Goal: Transaction & Acquisition: Purchase product/service

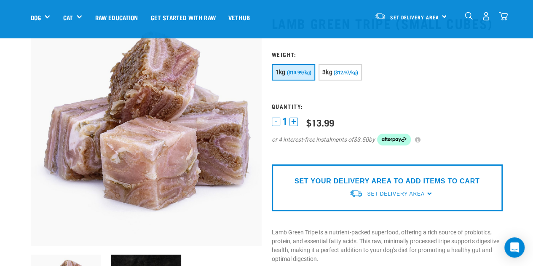
scroll to position [43, 0]
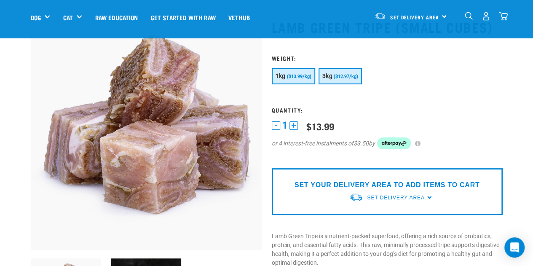
click at [347, 72] on button "3kg ($12.97/kg)" at bounding box center [339, 76] width 43 height 16
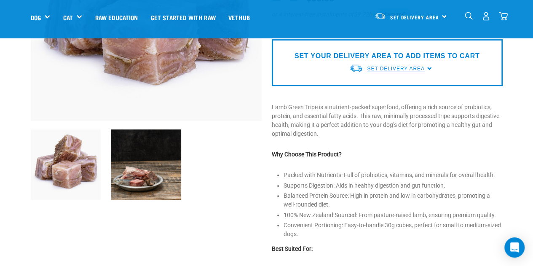
scroll to position [169, 0]
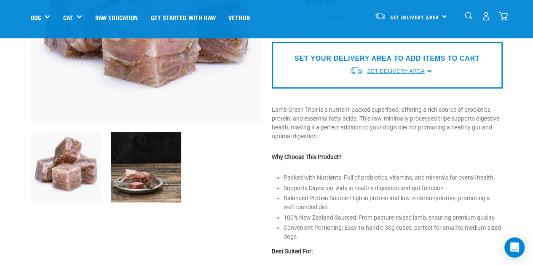
click at [394, 72] on span "Set Delivery Area" at bounding box center [395, 71] width 57 height 6
click at [371, 107] on link "[GEOGRAPHIC_DATA]" at bounding box center [391, 105] width 84 height 14
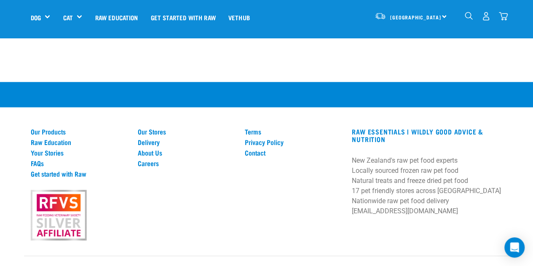
scroll to position [818, 0]
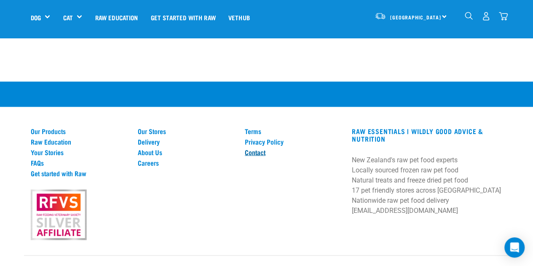
click at [253, 154] on link "Contact" at bounding box center [293, 152] width 97 height 8
